Goal: Information Seeking & Learning: Learn about a topic

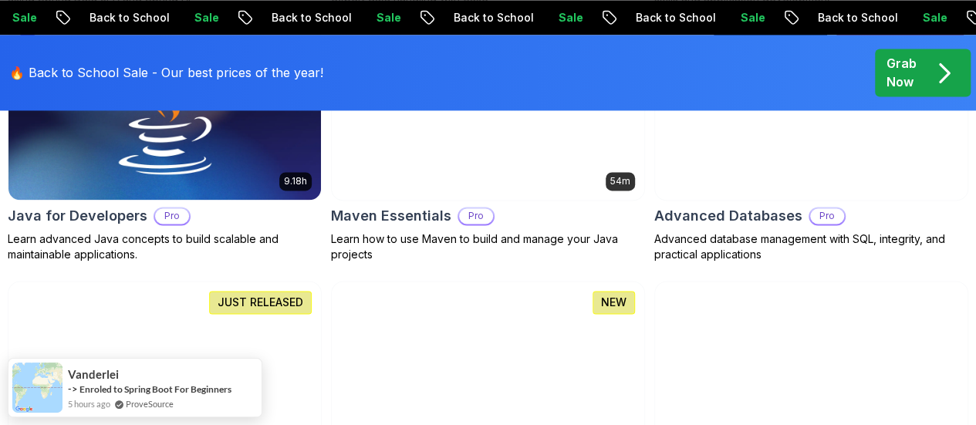
scroll to position [1165, 0]
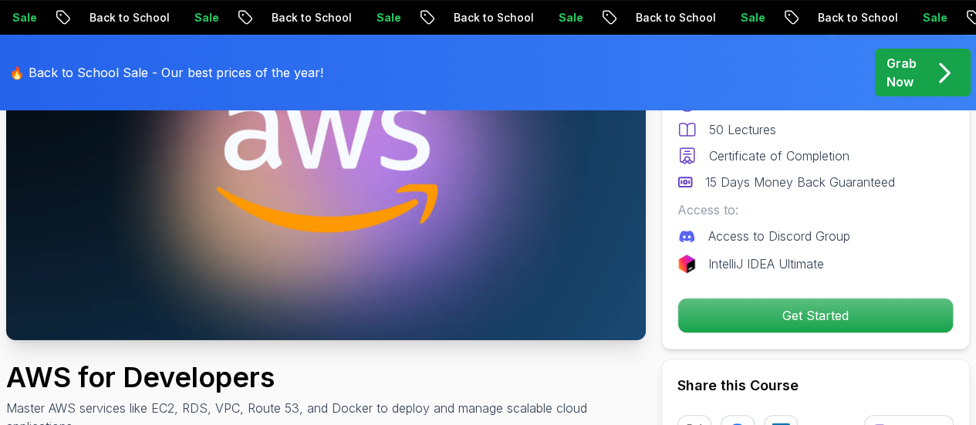
scroll to position [225, 0]
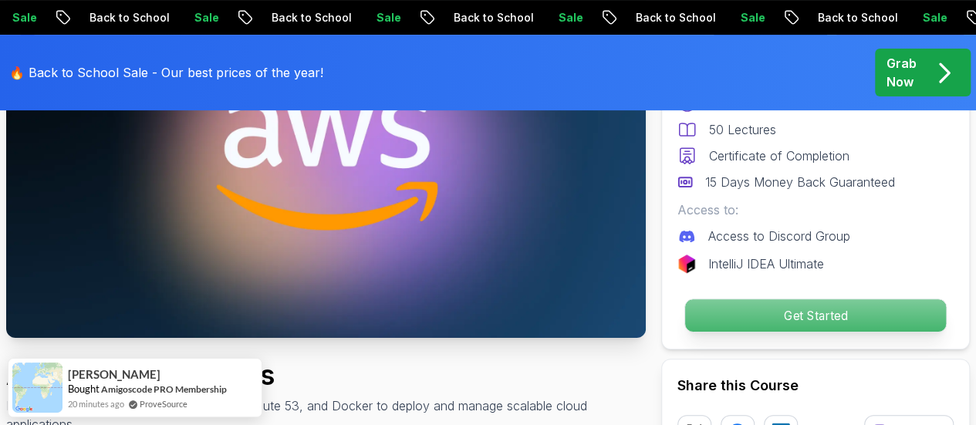
click at [710, 307] on p "Get Started" at bounding box center [815, 315] width 261 height 32
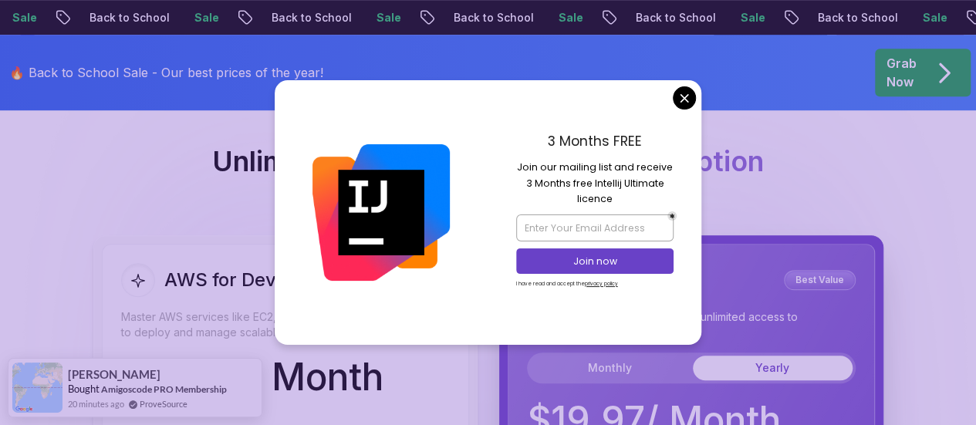
scroll to position [3384, 0]
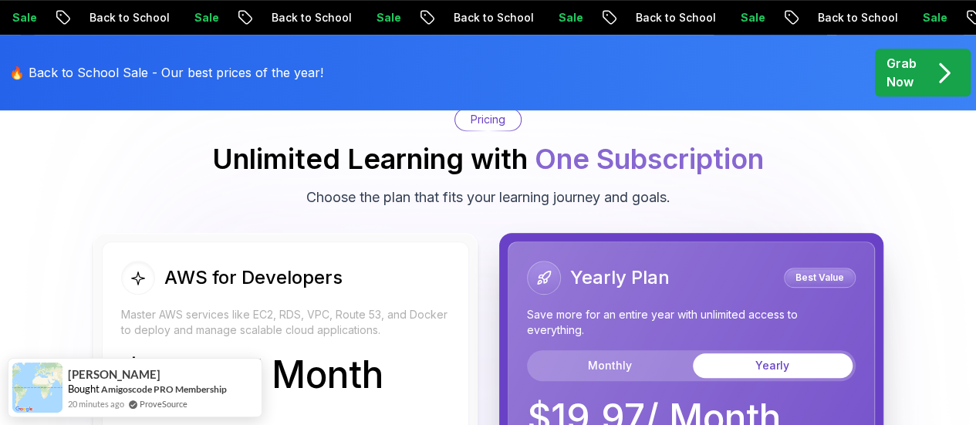
click at [686, 90] on body "Sale Back to School Sale Back to School Sale Back to School Sale Back to School…" at bounding box center [488, 13] width 976 height 6795
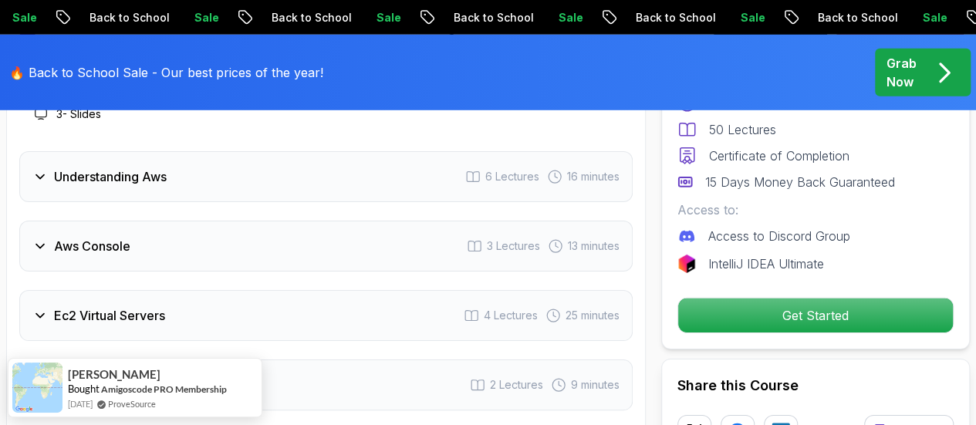
scroll to position [2207, 0]
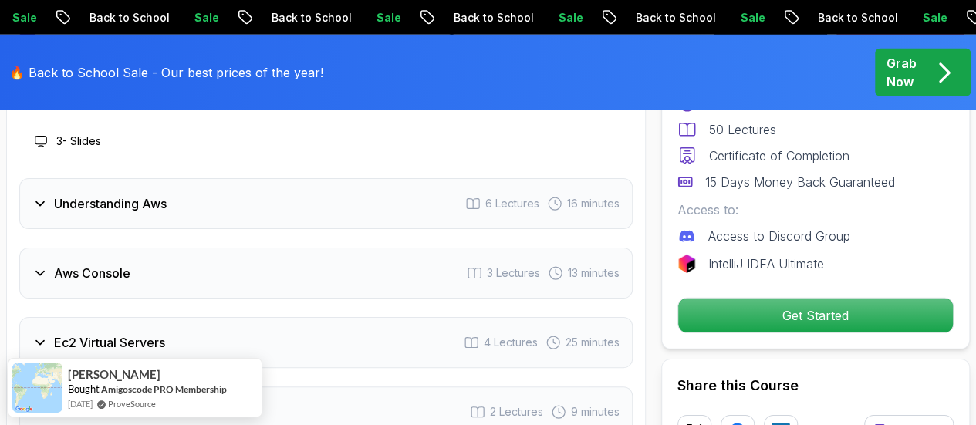
click at [157, 187] on div "Understanding Aws 6 Lectures 16 minutes" at bounding box center [326, 203] width 614 height 51
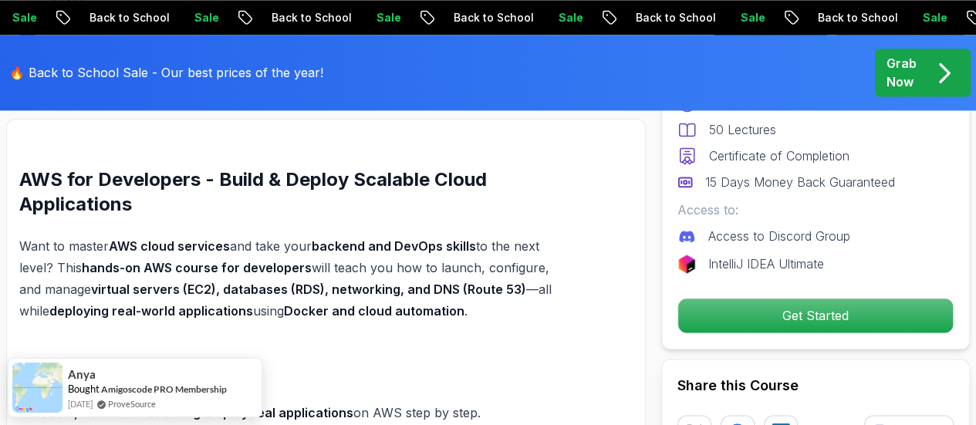
scroll to position [1048, 0]
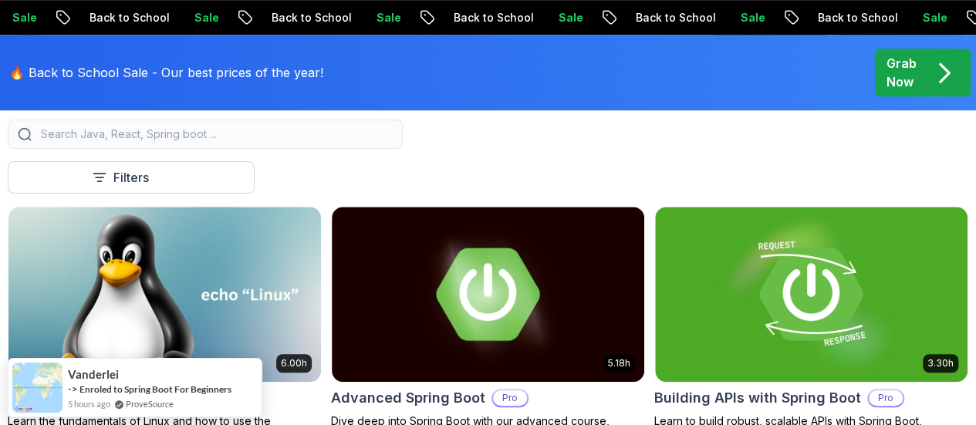
scroll to position [444, 0]
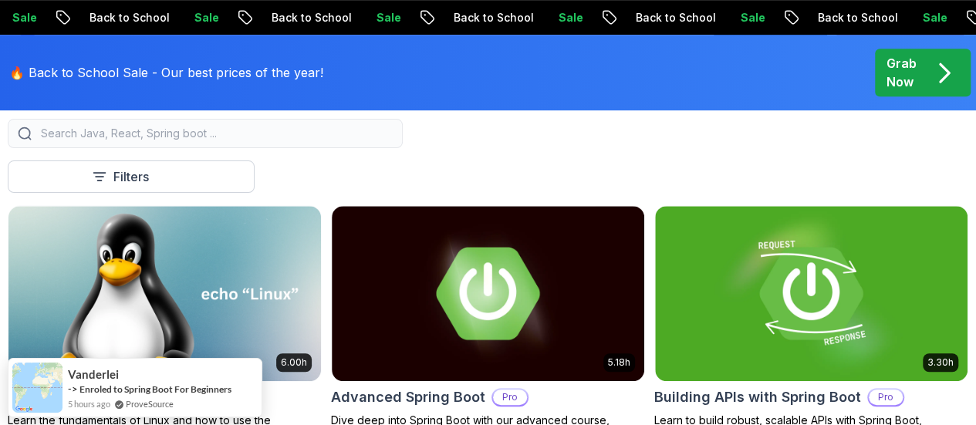
click at [0, 0] on button "Free" at bounding box center [0, 0] width 0 height 0
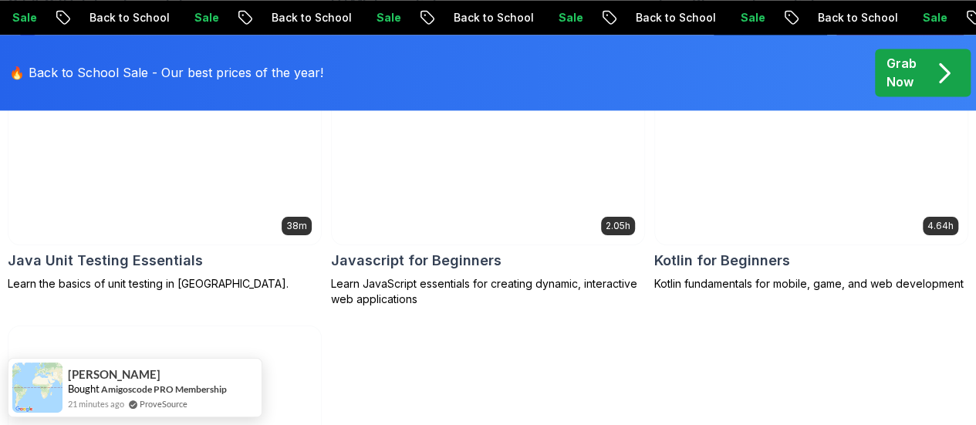
scroll to position [1094, 0]
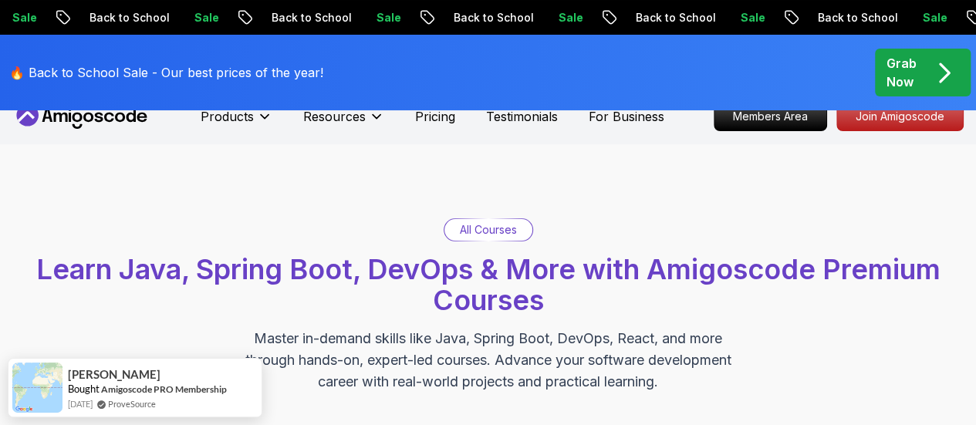
scroll to position [21, 0]
